Goal: Task Accomplishment & Management: Manage account settings

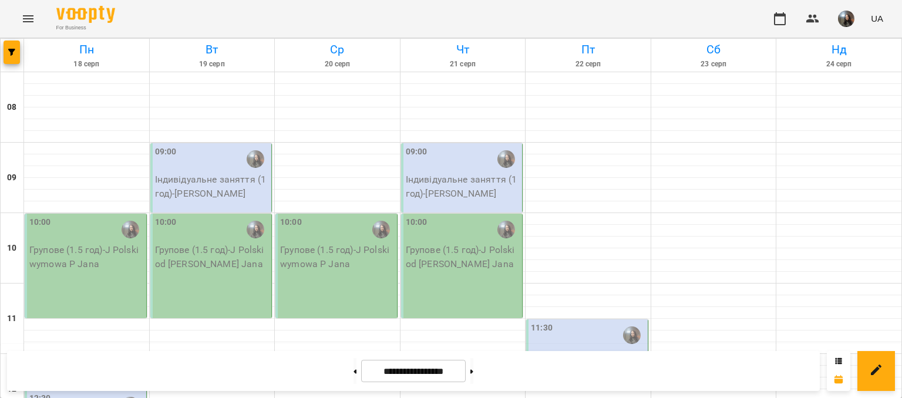
scroll to position [352, 0]
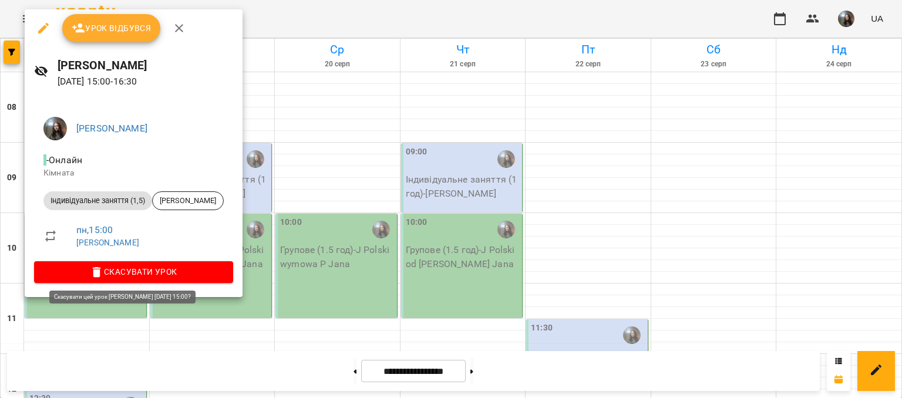
click at [204, 266] on span "Скасувати Урок" at bounding box center [133, 272] width 180 height 14
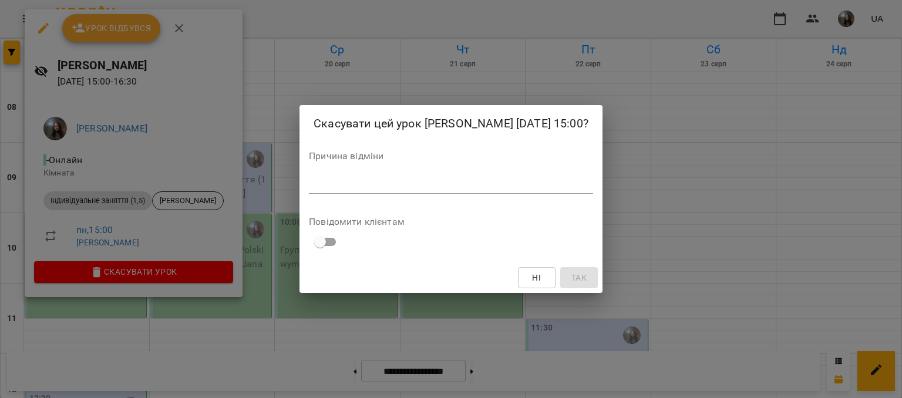
click at [309, 194] on div "*" at bounding box center [451, 184] width 284 height 19
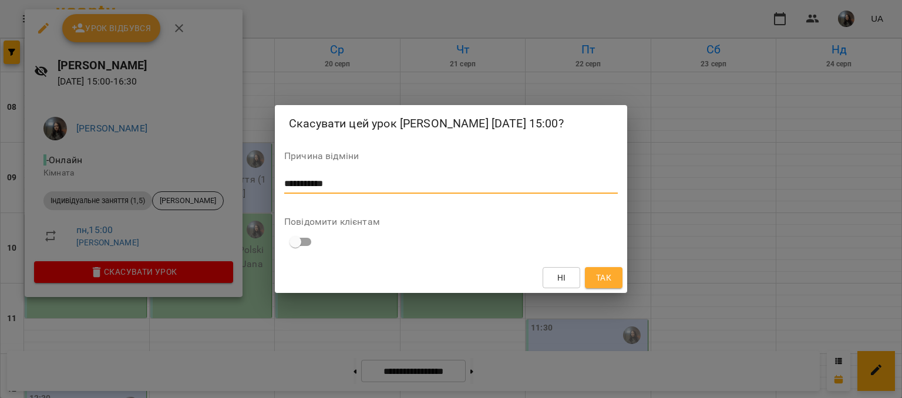
type textarea "**********"
click at [617, 288] on button "Так" at bounding box center [604, 277] width 38 height 21
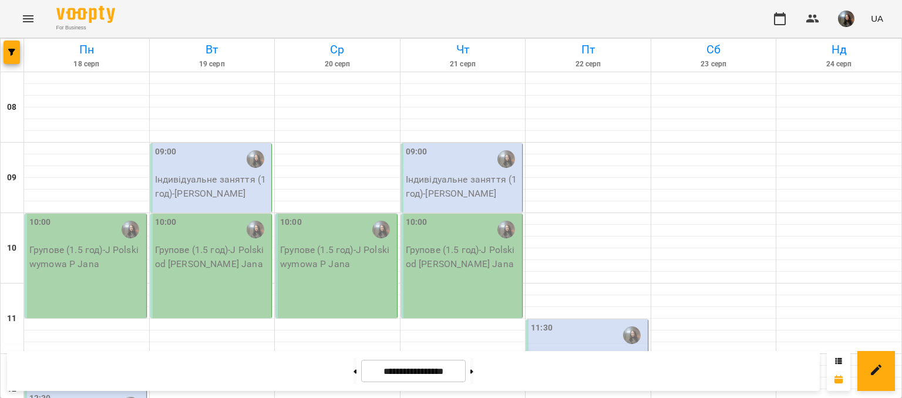
drag, startPoint x: 439, startPoint y: 265, endPoint x: 432, endPoint y: 277, distance: 13.7
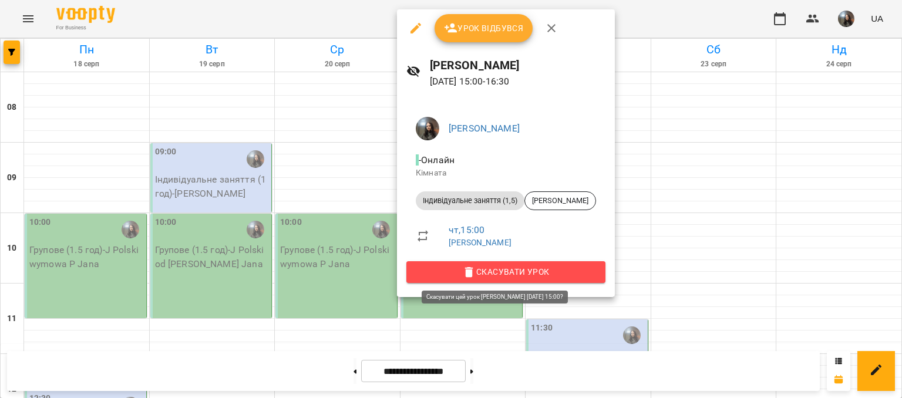
click at [470, 275] on icon "button" at bounding box center [469, 272] width 14 height 14
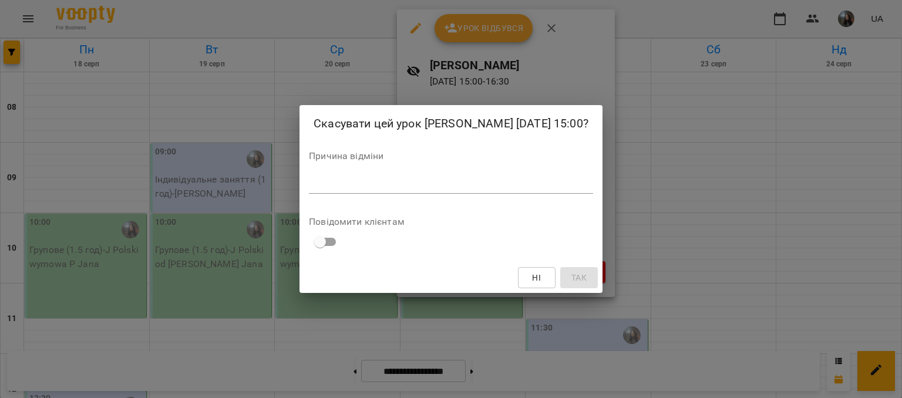
click at [387, 190] on textarea at bounding box center [451, 183] width 284 height 11
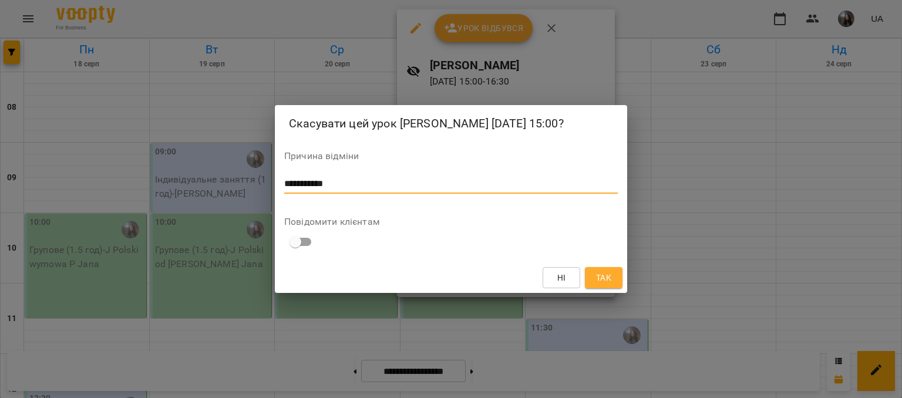
type textarea "**********"
click at [611, 288] on button "Так" at bounding box center [604, 277] width 38 height 21
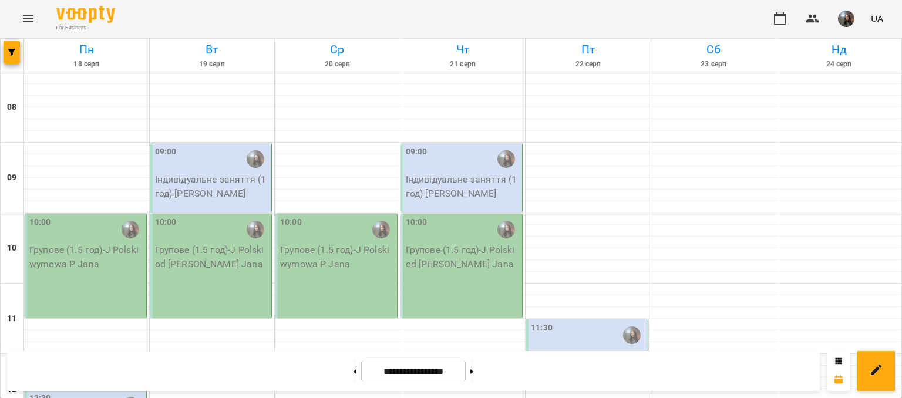
scroll to position [294, 0]
click at [353, 374] on button at bounding box center [354, 371] width 3 height 26
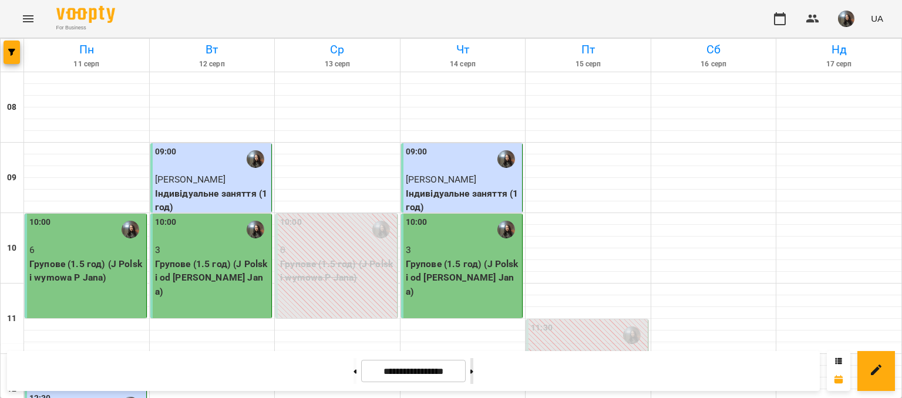
click at [473, 378] on button at bounding box center [471, 371] width 3 height 26
type input "**********"
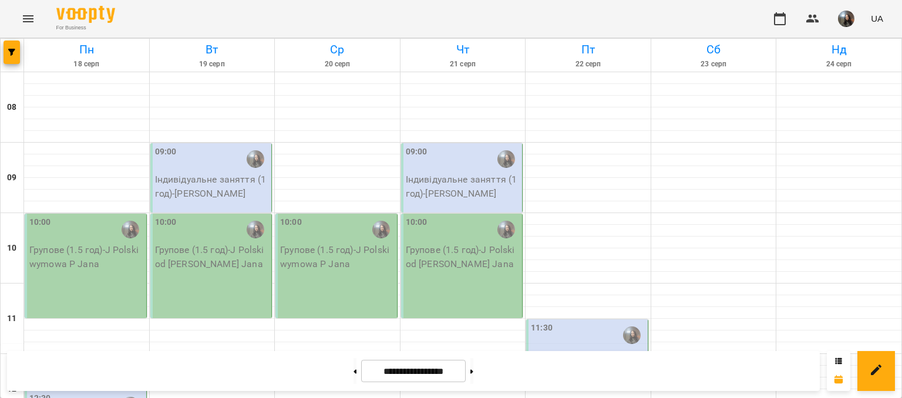
scroll to position [0, 0]
click at [96, 271] on div "10:00 Групове (1.5 год) - J Polski wymowa P Jana" at bounding box center [86, 266] width 122 height 104
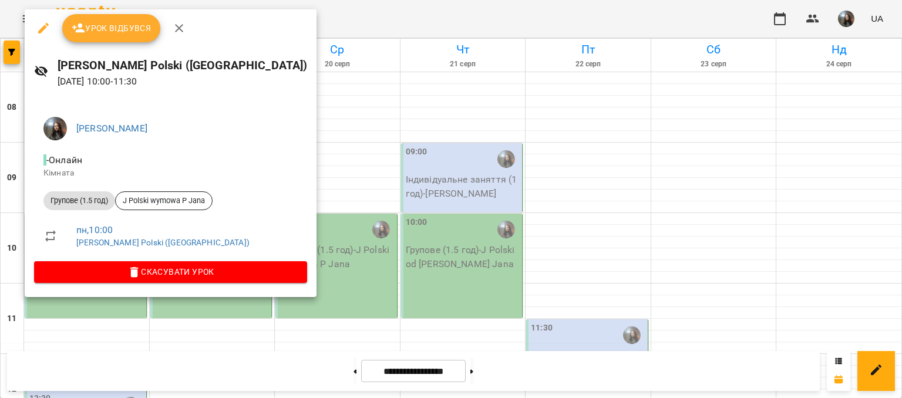
click at [131, 23] on span "Урок відбувся" at bounding box center [112, 28] width 80 height 14
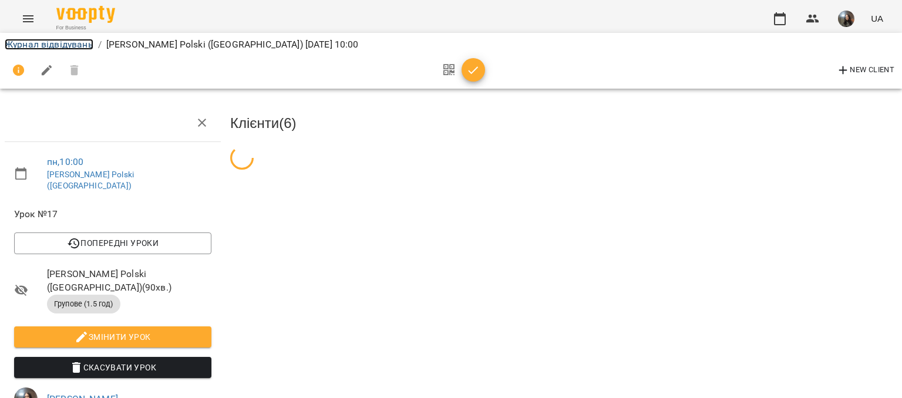
click at [49, 42] on link "Журнал відвідувань" at bounding box center [49, 44] width 89 height 11
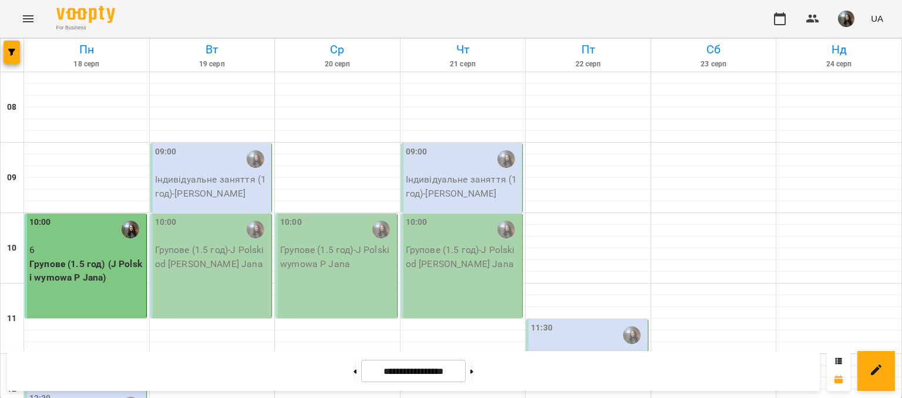
scroll to position [235, 0]
